Goal: Transaction & Acquisition: Download file/media

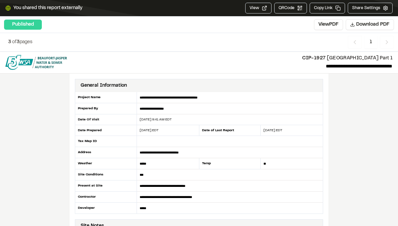
click at [257, 7] on button "View" at bounding box center [258, 8] width 26 height 11
click at [36, 64] on img at bounding box center [36, 62] width 62 height 15
click at [23, 44] on p "3 of 3 pages" at bounding box center [20, 41] width 24 height 7
click at [384, 47] on span "Previous" at bounding box center [386, 42] width 14 height 13
click at [385, 42] on icon "Navigation" at bounding box center [386, 42] width 7 height 7
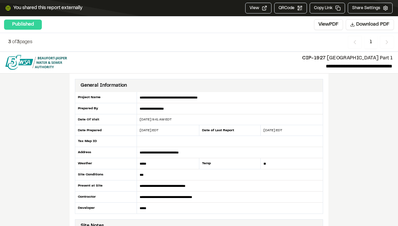
click at [333, 26] on button "View PDF" at bounding box center [328, 24] width 29 height 11
